Goal: Transaction & Acquisition: Obtain resource

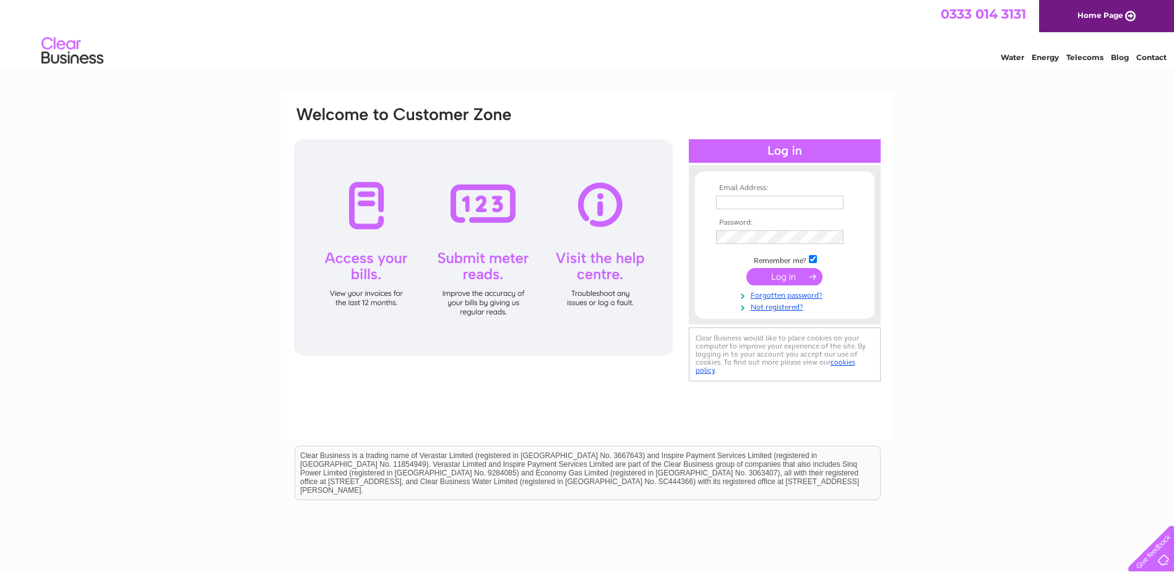
type input "martin@martinsjewellers.co.uk"
click at [780, 274] on input "submit" at bounding box center [784, 276] width 76 height 17
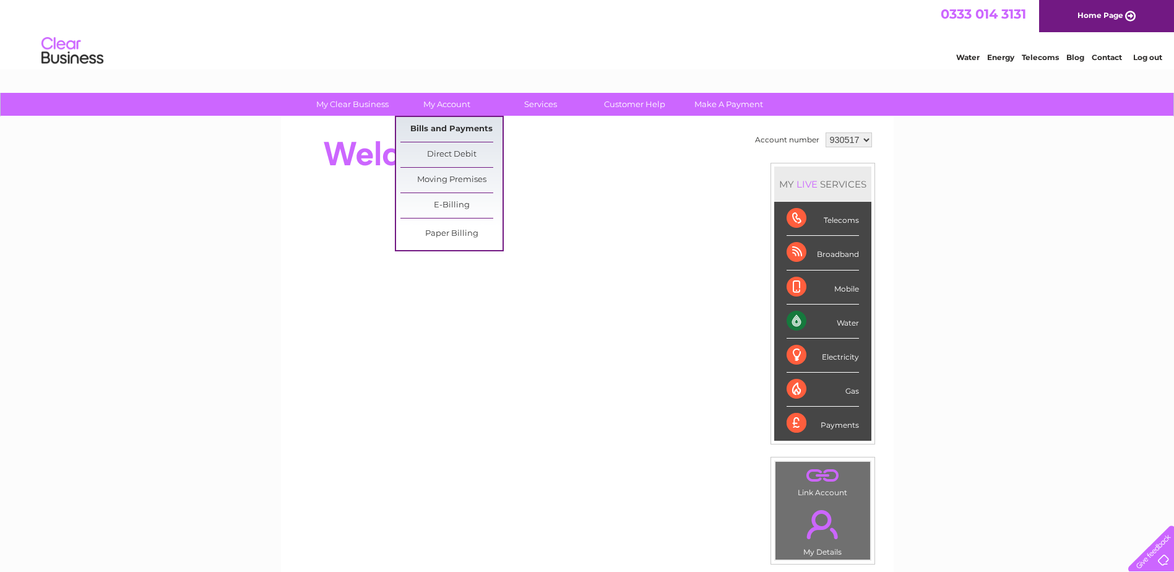
click at [462, 131] on link "Bills and Payments" at bounding box center [451, 129] width 102 height 25
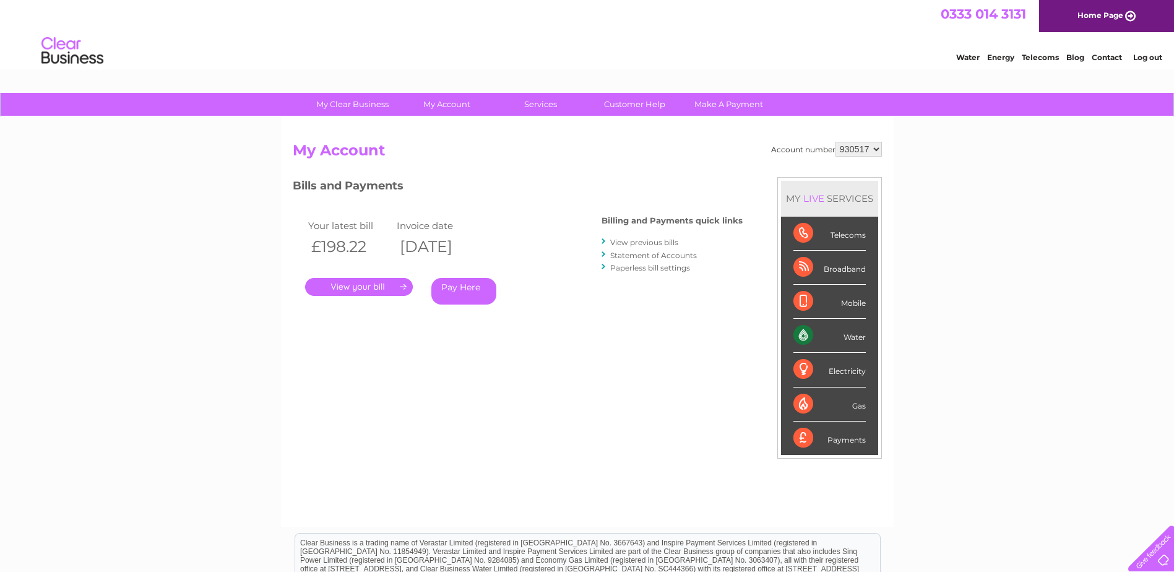
click at [364, 287] on link "." at bounding box center [359, 287] width 108 height 18
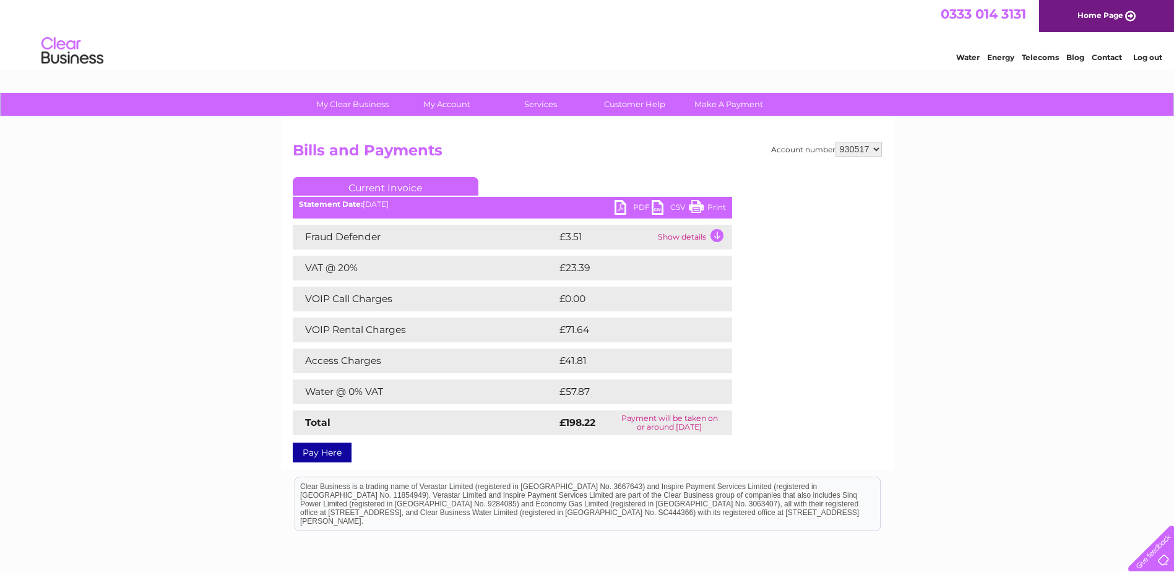
click at [628, 202] on link "PDF" at bounding box center [633, 209] width 37 height 18
